Goal: Information Seeking & Learning: Learn about a topic

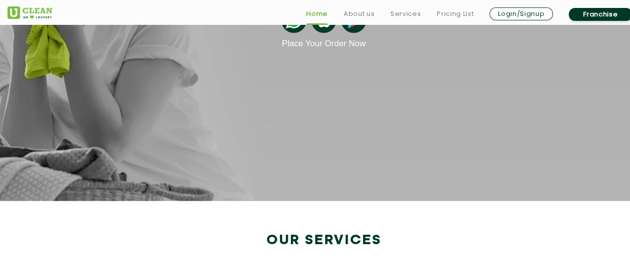
scroll to position [199, 0]
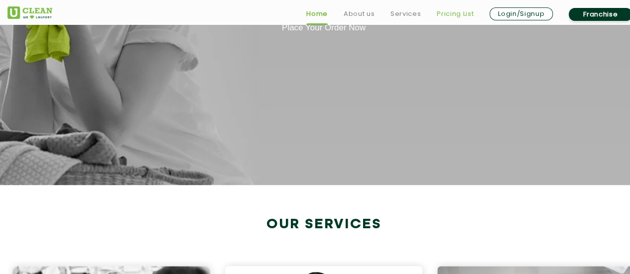
click at [446, 15] on link "Pricing List" at bounding box center [454, 14] width 37 height 12
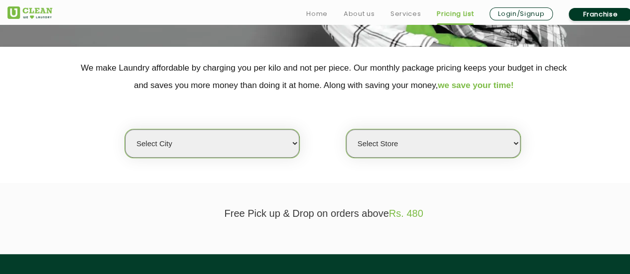
scroll to position [199, 0]
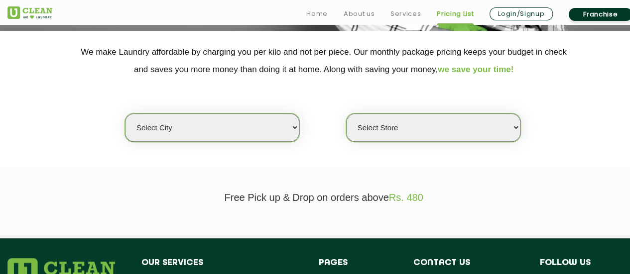
click at [222, 123] on select "Select city [GEOGRAPHIC_DATA] [GEOGRAPHIC_DATA] [GEOGRAPHIC_DATA] [GEOGRAPHIC_D…" at bounding box center [212, 127] width 174 height 28
click at [190, 128] on select "Select city [GEOGRAPHIC_DATA] [GEOGRAPHIC_DATA] [GEOGRAPHIC_DATA] [GEOGRAPHIC_D…" at bounding box center [212, 127] width 174 height 28
select select "16"
click at [125, 113] on select "Select city [GEOGRAPHIC_DATA] [GEOGRAPHIC_DATA] [GEOGRAPHIC_DATA] [GEOGRAPHIC_D…" at bounding box center [212, 127] width 174 height 28
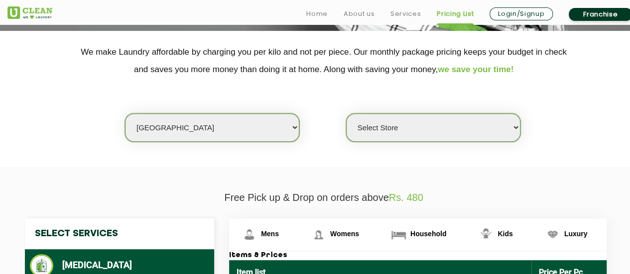
click at [439, 122] on select "Select Store UClean Powai UClean Deonar UClean LBS Marg UClean Chembur UClean W…" at bounding box center [433, 127] width 174 height 28
select select "390"
click at [346, 113] on select "Select Store UClean Powai UClean Deonar UClean LBS Marg UClean Chembur UClean W…" at bounding box center [433, 127] width 174 height 28
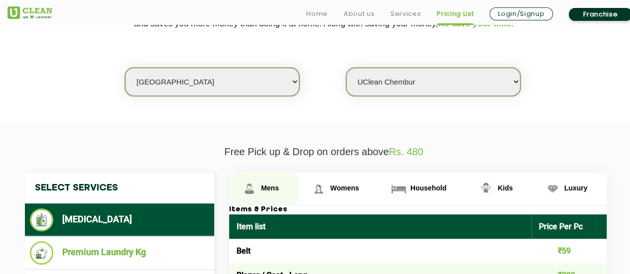
scroll to position [348, 0]
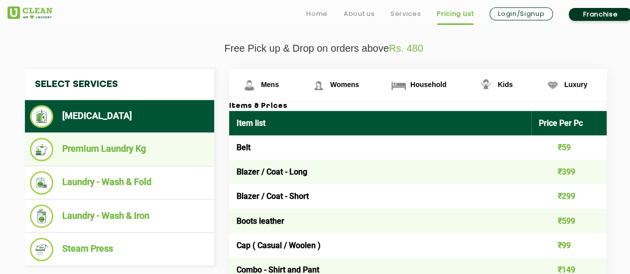
click at [114, 154] on li "Premium Laundry Kg" at bounding box center [119, 149] width 179 height 23
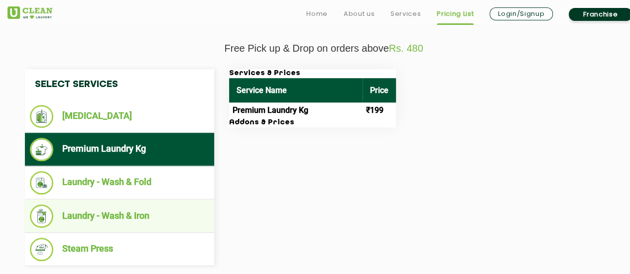
click at [117, 217] on li "Laundry - Wash & Iron" at bounding box center [119, 216] width 179 height 23
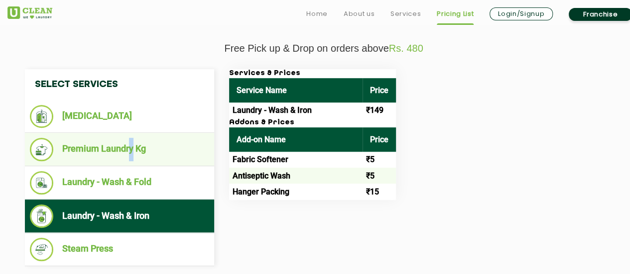
click at [130, 159] on li "Premium Laundry Kg" at bounding box center [119, 149] width 179 height 23
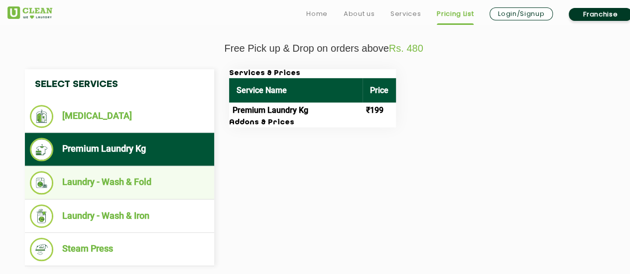
click at [152, 186] on li "Laundry - Wash & Fold" at bounding box center [119, 182] width 179 height 23
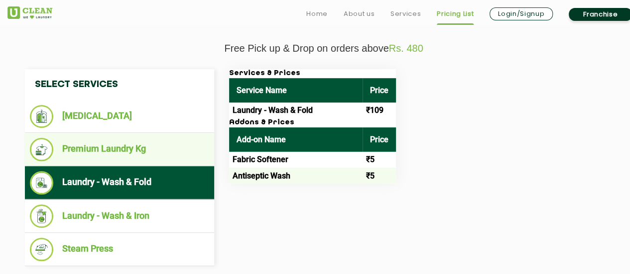
click at [142, 156] on li "Premium Laundry Kg" at bounding box center [119, 149] width 179 height 23
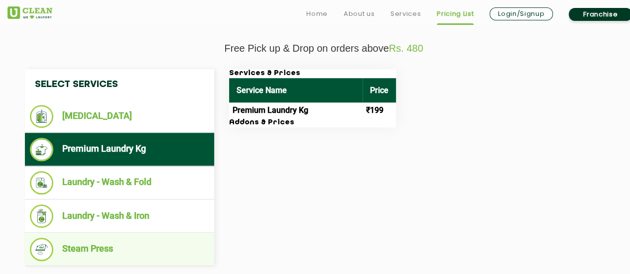
click at [101, 245] on li "Steam Press" at bounding box center [119, 249] width 179 height 23
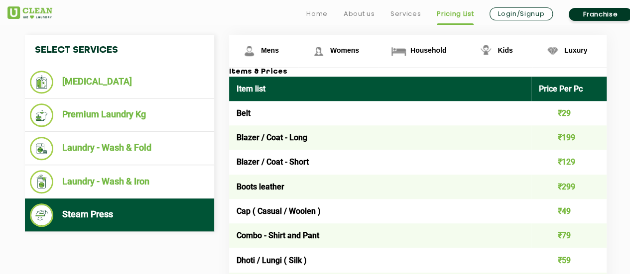
scroll to position [398, 0]
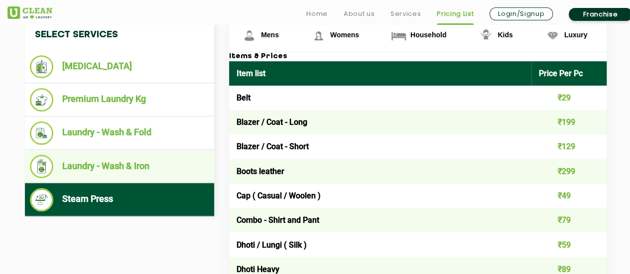
click at [116, 165] on li "Laundry - Wash & Iron" at bounding box center [119, 166] width 179 height 23
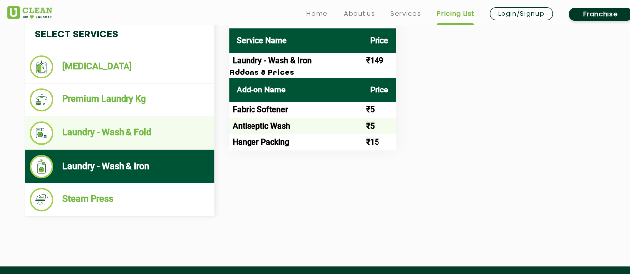
click at [128, 133] on li "Laundry - Wash & Fold" at bounding box center [119, 132] width 179 height 23
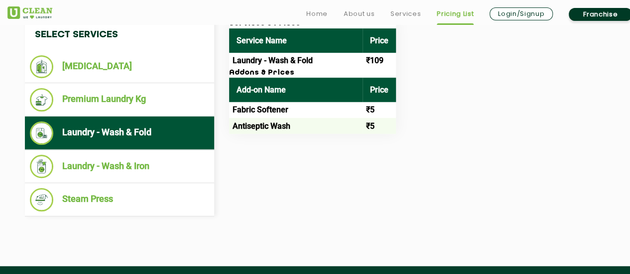
click at [362, 120] on td "₹5" at bounding box center [378, 126] width 33 height 16
click at [369, 94] on th "Price" at bounding box center [378, 90] width 33 height 24
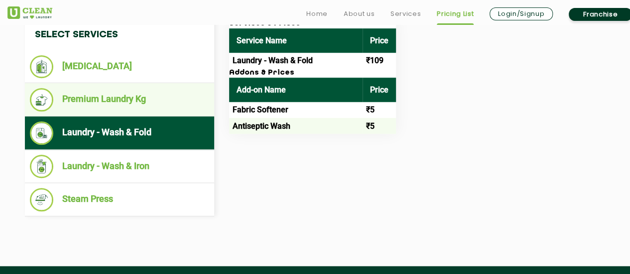
click at [170, 96] on li "Premium Laundry Kg" at bounding box center [119, 99] width 179 height 23
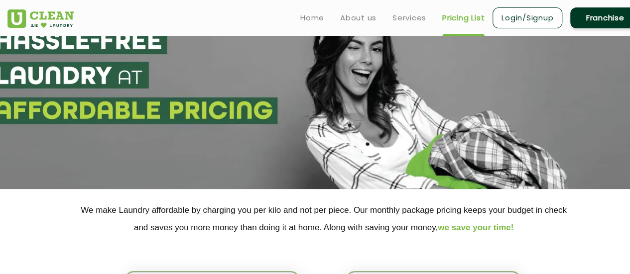
scroll to position [0, 0]
